Goal: Navigation & Orientation: Find specific page/section

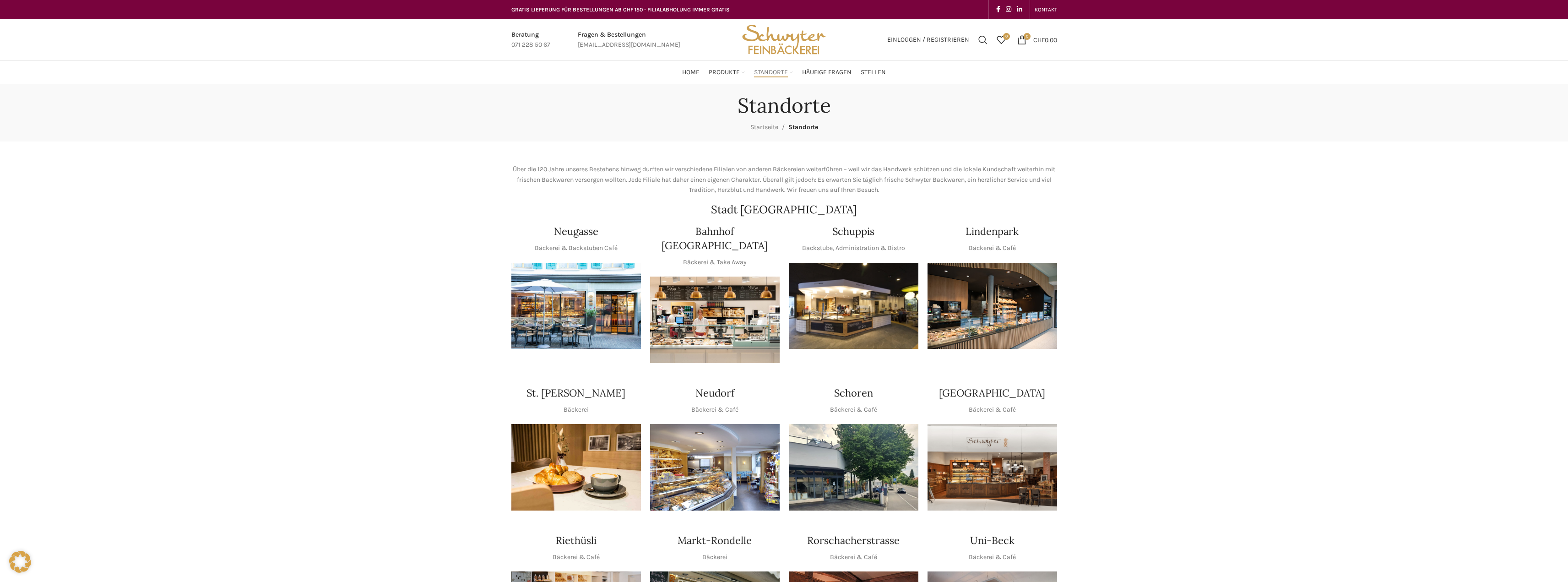
click at [728, 308] on img "1 / 1" at bounding box center [714, 320] width 130 height 87
click at [821, 293] on img "1 / 1" at bounding box center [853, 307] width 130 height 87
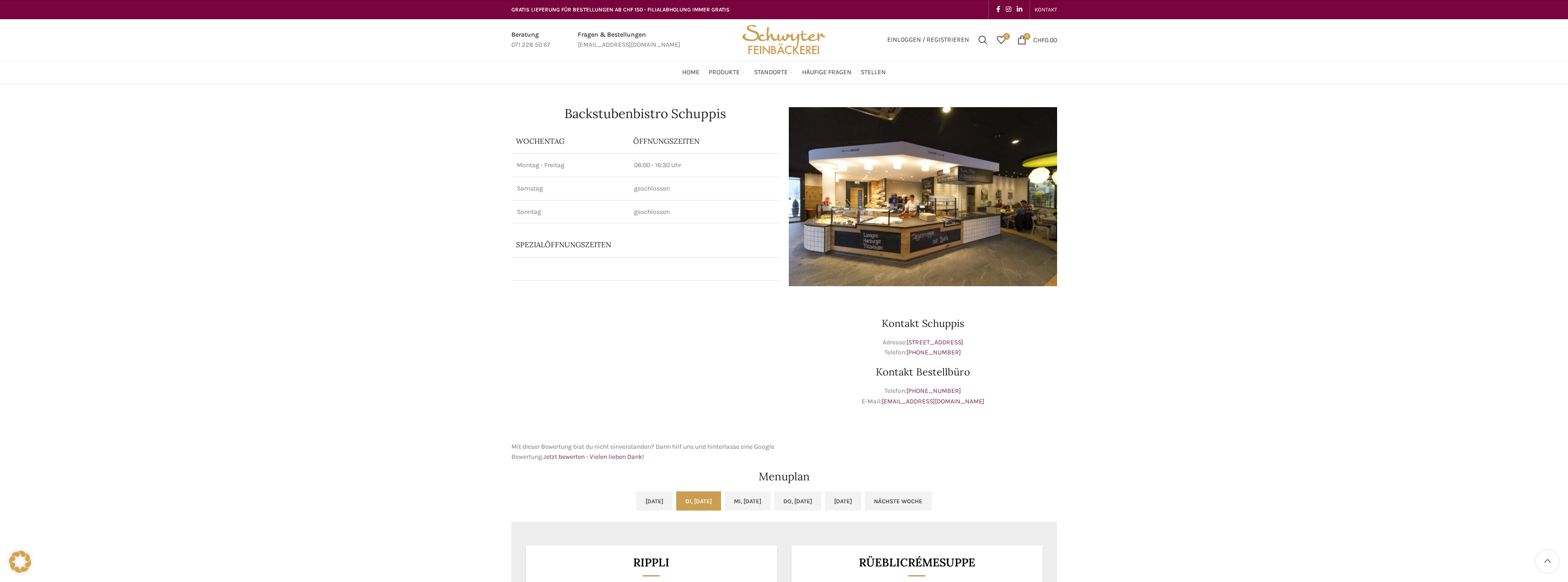
scroll to position [244, 0]
